Goal: Transaction & Acquisition: Purchase product/service

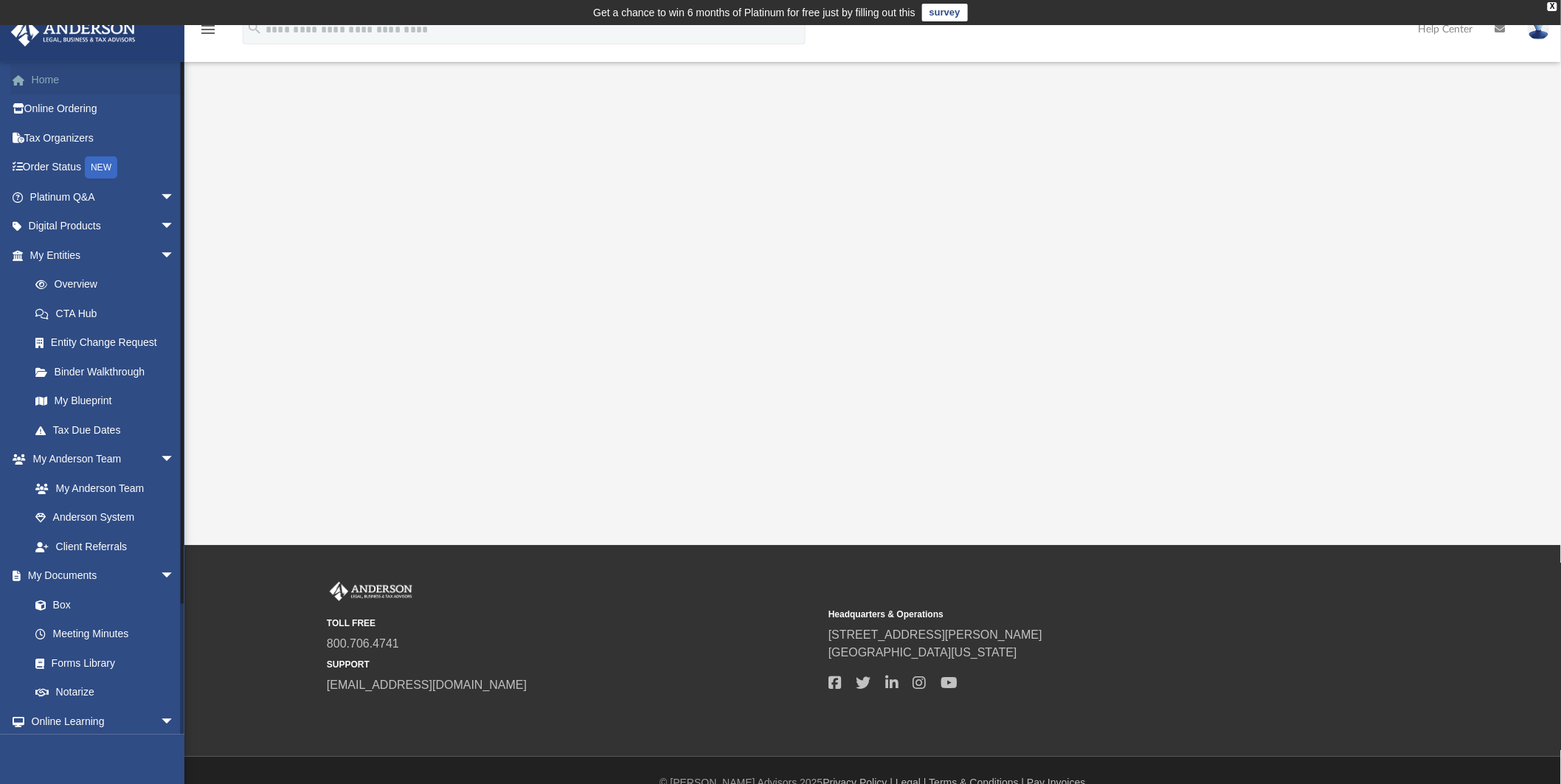
click at [48, 80] on link "Home" at bounding box center [104, 79] width 186 height 29
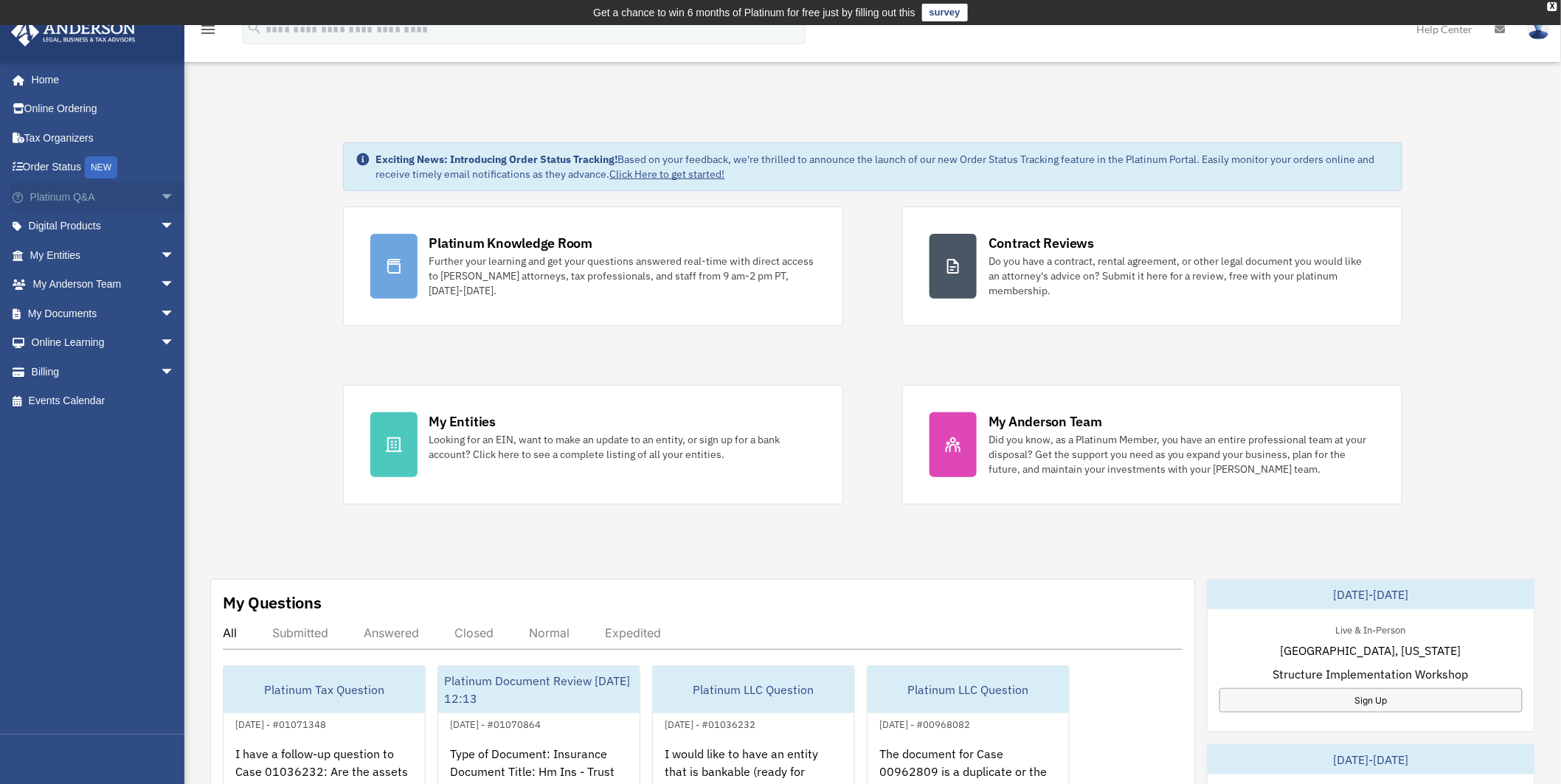
click at [56, 196] on link "Platinum Q&A arrow_drop_down" at bounding box center [104, 197] width 186 height 29
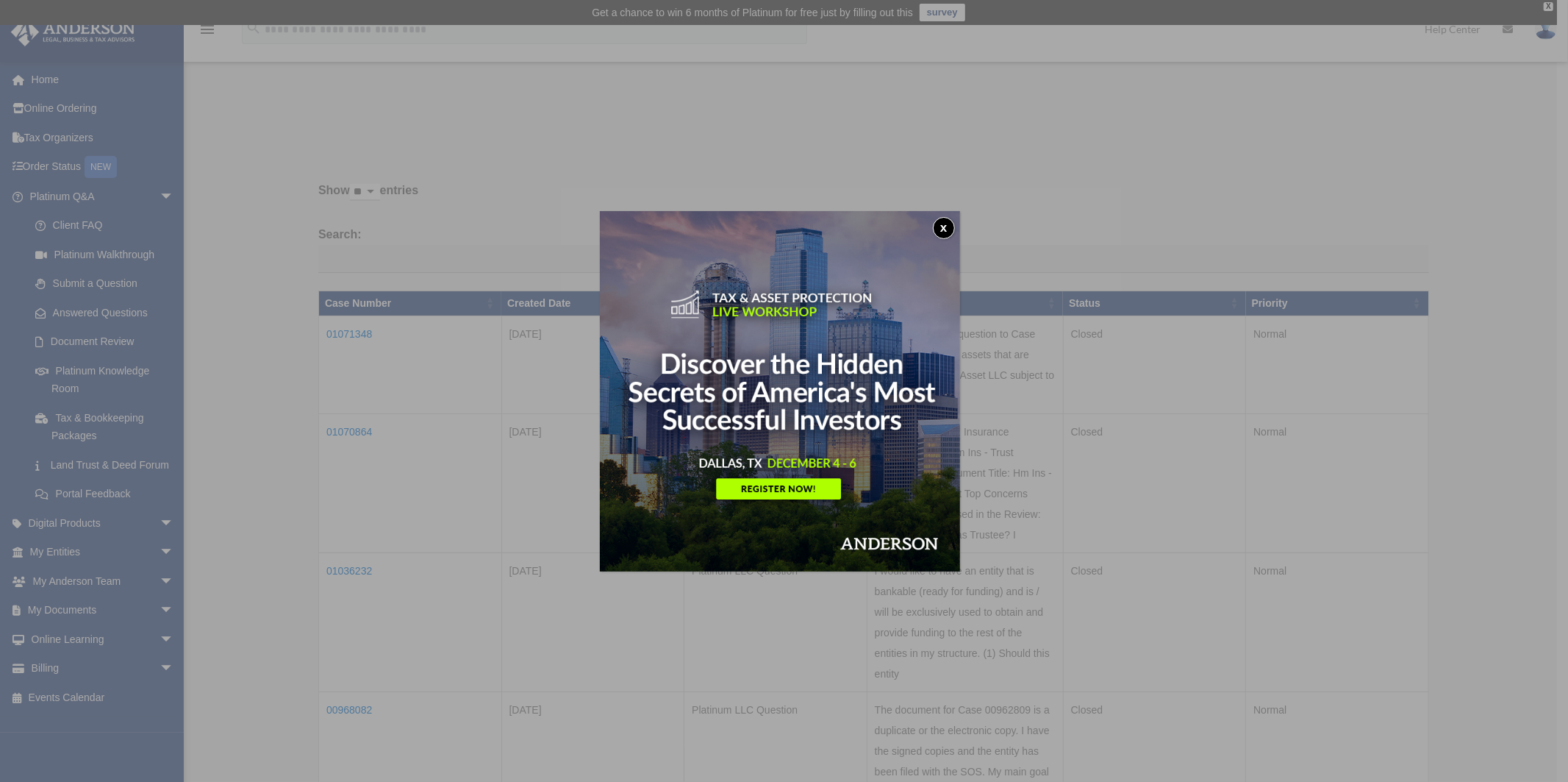
click at [946, 227] on button "x" at bounding box center [944, 227] width 22 height 22
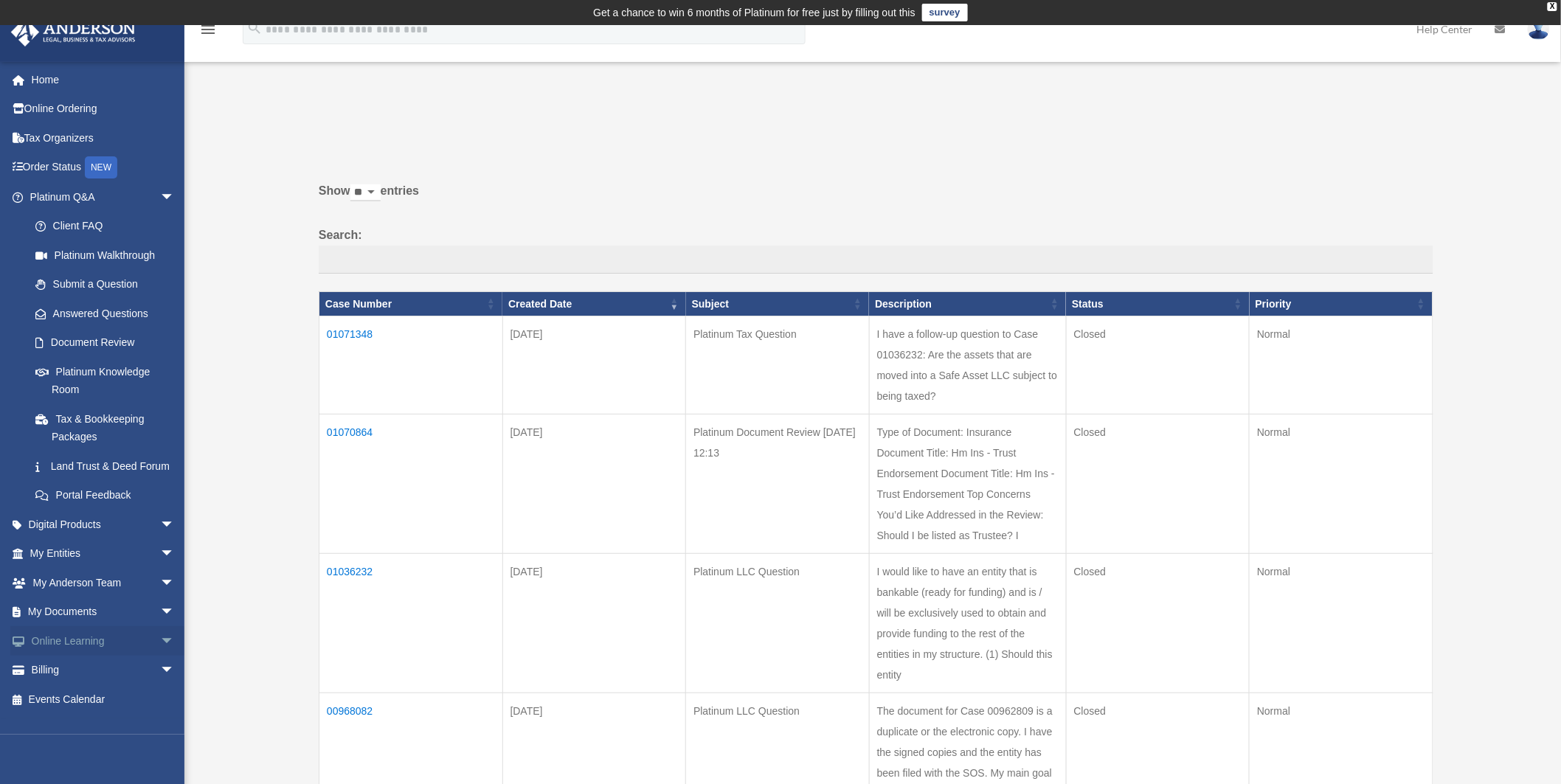
click at [160, 654] on span "arrow_drop_down" at bounding box center [174, 641] width 29 height 30
click at [160, 568] on span "arrow_drop_down" at bounding box center [174, 554] width 29 height 30
click at [160, 539] on span "arrow_drop_down" at bounding box center [174, 525] width 29 height 30
click at [45, 107] on link "Online Ordering" at bounding box center [104, 108] width 186 height 29
